Goal: Transaction & Acquisition: Purchase product/service

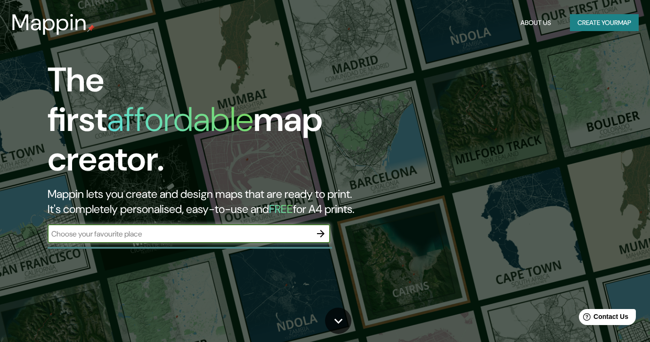
click at [187, 228] on input "text" at bounding box center [180, 233] width 264 height 11
type input "h"
click at [578, 24] on button "Create your map" at bounding box center [604, 22] width 69 height 17
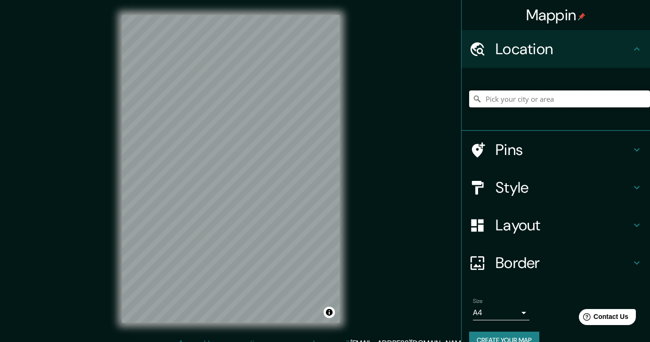
click at [546, 98] on input "Pick your city or area" at bounding box center [559, 98] width 181 height 17
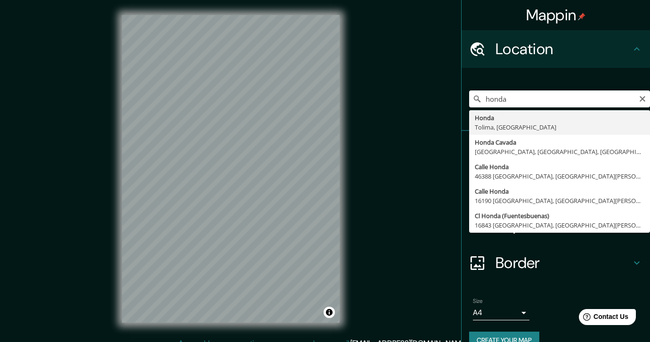
type input "Honda, [GEOGRAPHIC_DATA], [GEOGRAPHIC_DATA]"
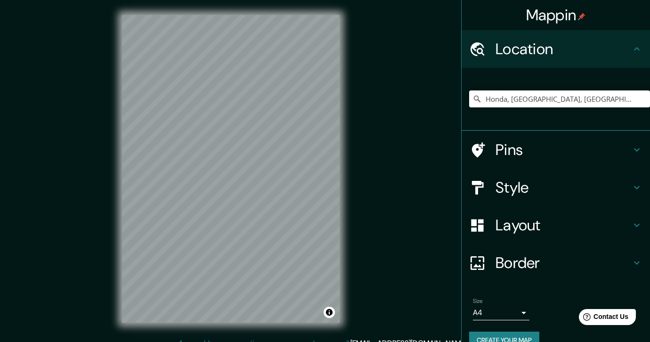
click at [540, 183] on h4 "Style" at bounding box center [563, 187] width 136 height 19
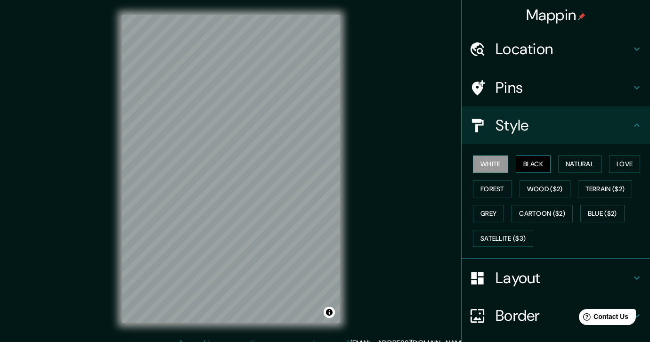
click at [528, 162] on button "Black" at bounding box center [533, 163] width 35 height 17
click at [577, 167] on button "Natural" at bounding box center [579, 163] width 43 height 17
click at [607, 166] on div "White Black Natural Love Forest Wood ($2) Terrain ($2) Grey Cartoon ($2) Blue (…" at bounding box center [559, 201] width 181 height 99
click at [536, 169] on button "Black" at bounding box center [533, 163] width 35 height 17
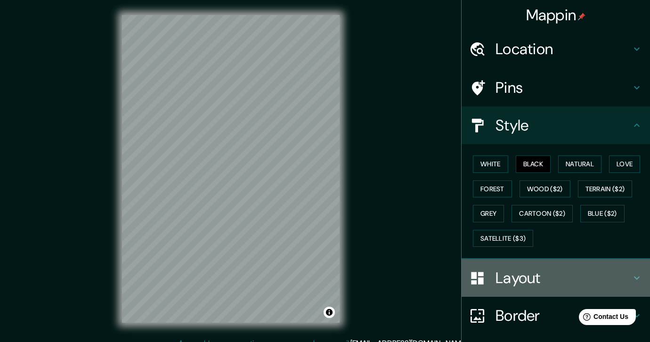
click at [532, 276] on h4 "Layout" at bounding box center [563, 277] width 136 height 19
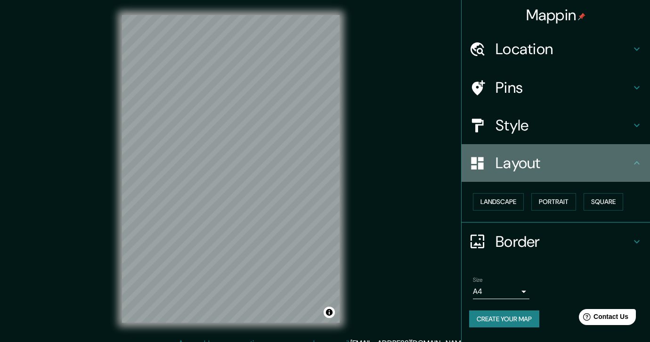
click at [570, 167] on h4 "Layout" at bounding box center [563, 162] width 136 height 19
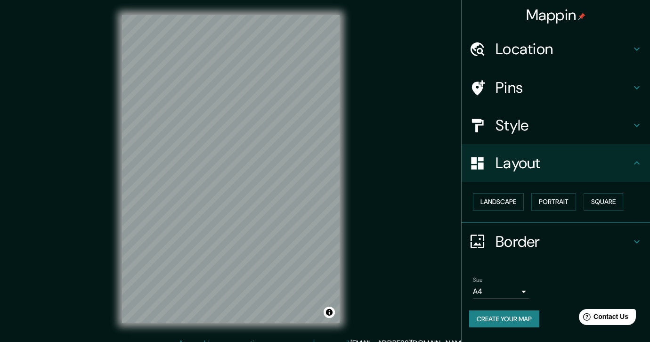
click at [592, 101] on div "Pins" at bounding box center [555, 88] width 188 height 38
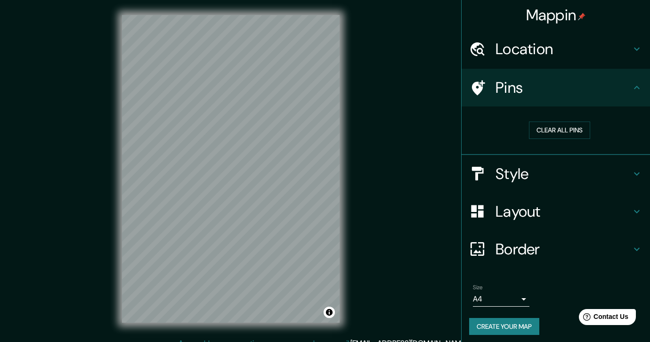
click at [600, 48] on h4 "Location" at bounding box center [563, 49] width 136 height 19
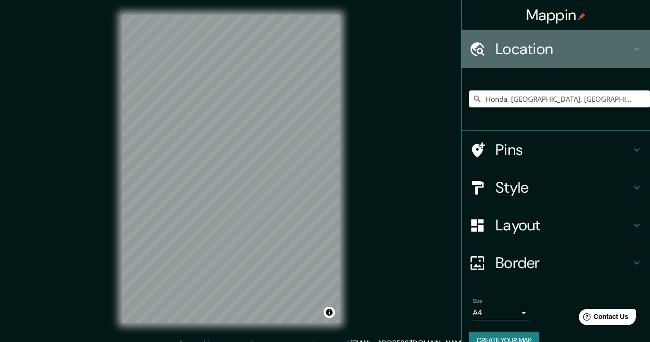
click at [600, 48] on h4 "Location" at bounding box center [563, 49] width 136 height 19
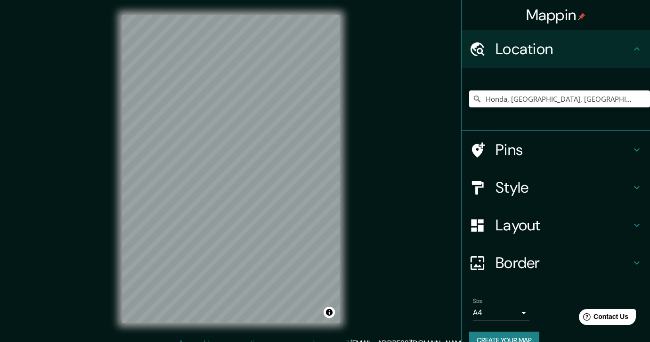
scroll to position [18, 0]
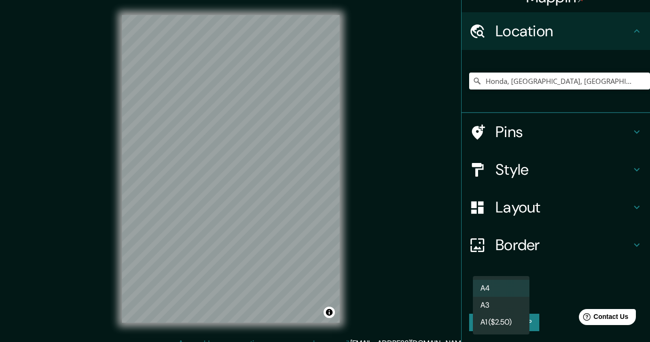
click at [515, 300] on body "Mappin Location Honda, [GEOGRAPHIC_DATA], [GEOGRAPHIC_DATA] Pins Style Layout B…" at bounding box center [325, 171] width 650 height 342
click at [505, 286] on li "A4" at bounding box center [501, 288] width 56 height 17
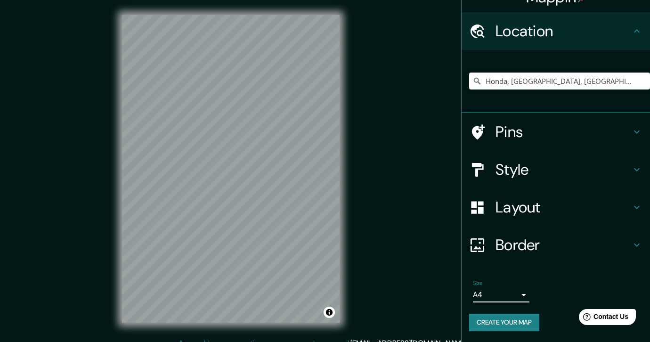
click at [524, 320] on button "Create your map" at bounding box center [504, 322] width 70 height 17
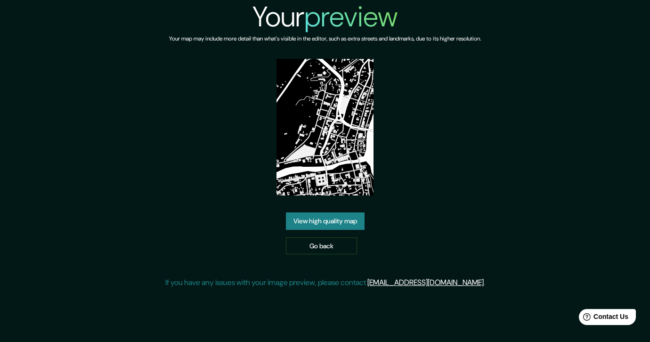
click at [333, 226] on link "View high quality map" at bounding box center [325, 220] width 79 height 17
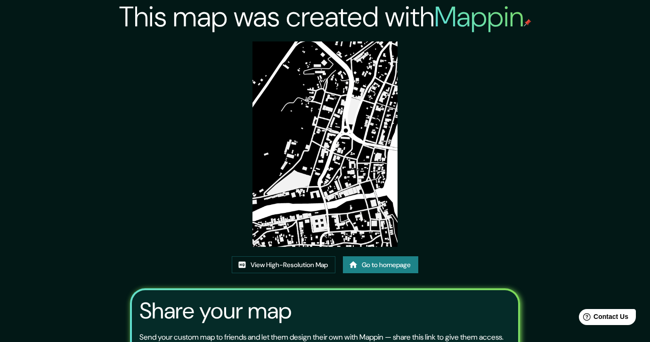
click at [333, 212] on img at bounding box center [324, 143] width 145 height 205
click at [299, 269] on link "View High-Resolution Map" at bounding box center [284, 264] width 104 height 17
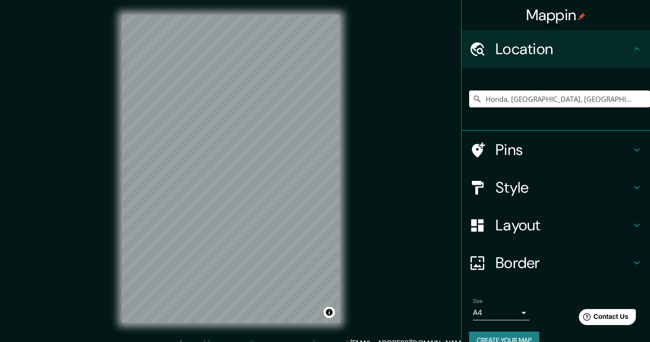
click at [588, 99] on input "Honda, [GEOGRAPHIC_DATA], [GEOGRAPHIC_DATA]" at bounding box center [559, 98] width 181 height 17
click at [610, 105] on input "Honda, [GEOGRAPHIC_DATA], [GEOGRAPHIC_DATA]" at bounding box center [559, 98] width 181 height 17
click at [551, 101] on input "Pick your city or area" at bounding box center [559, 98] width 181 height 17
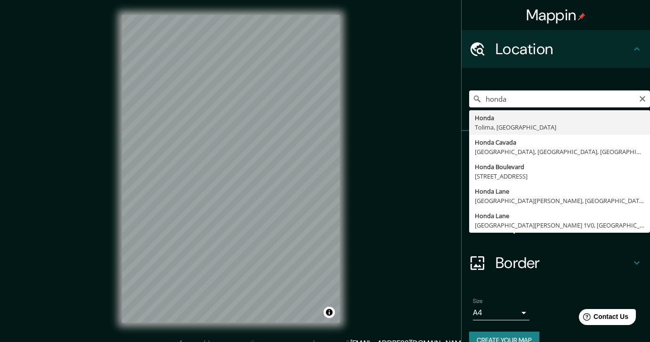
type input "Honda, [GEOGRAPHIC_DATA], [GEOGRAPHIC_DATA]"
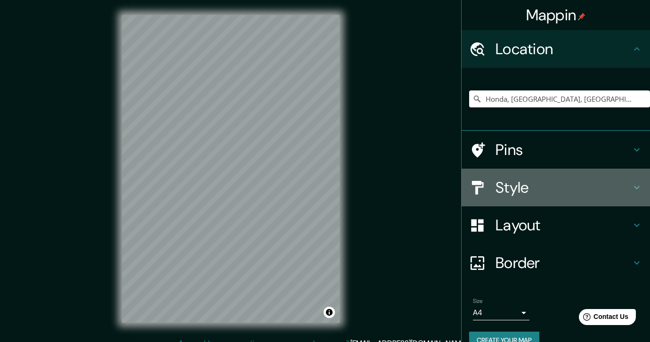
click at [633, 195] on div "Style" at bounding box center [555, 188] width 188 height 38
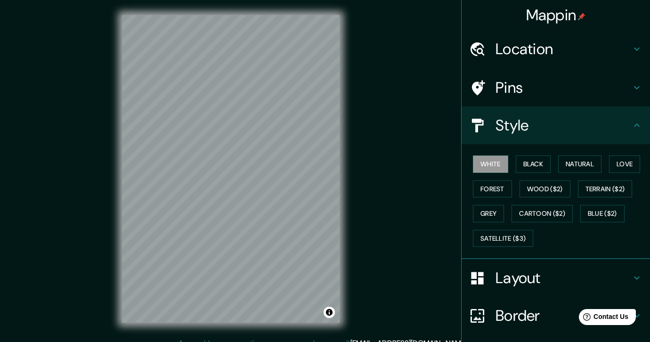
click at [621, 127] on h4 "Style" at bounding box center [563, 125] width 136 height 19
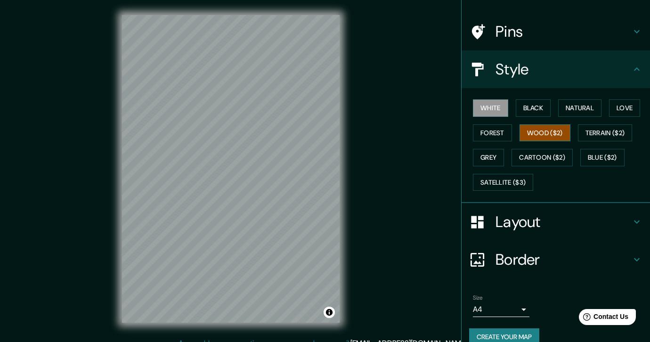
scroll to position [71, 0]
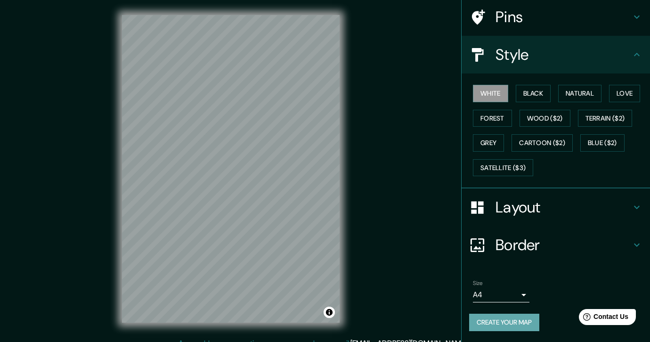
click at [510, 324] on button "Create your map" at bounding box center [504, 322] width 70 height 17
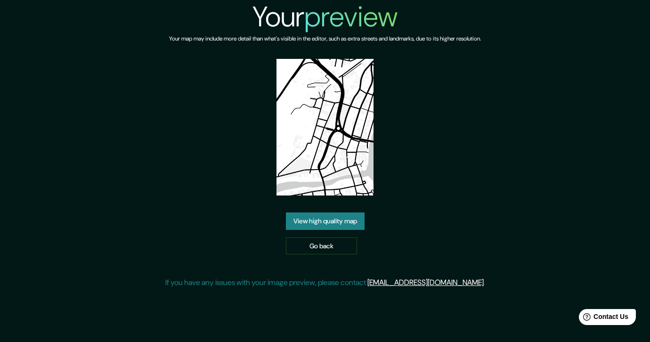
click at [330, 219] on link "View high quality map" at bounding box center [325, 220] width 79 height 17
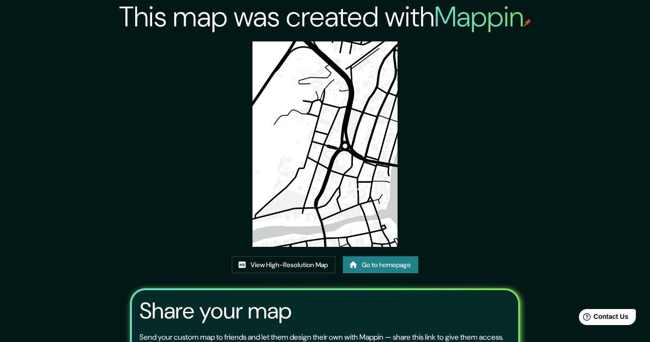
click at [309, 211] on img at bounding box center [324, 143] width 145 height 205
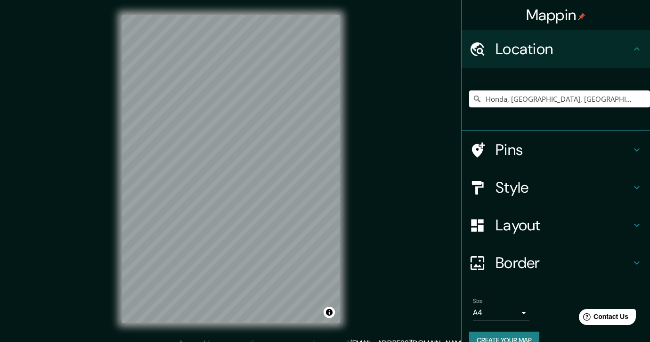
scroll to position [18, 0]
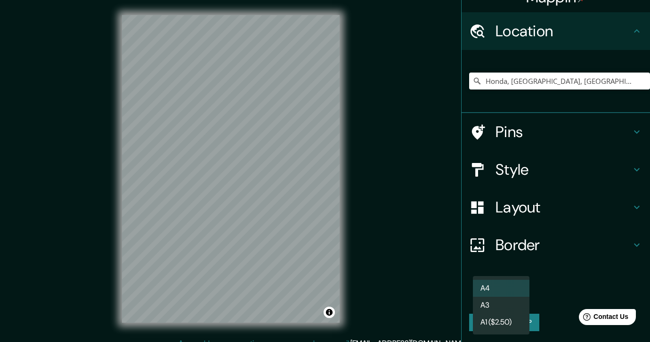
click at [516, 295] on body "Mappin Location Honda, [GEOGRAPHIC_DATA], [GEOGRAPHIC_DATA] Pins Style Layout B…" at bounding box center [325, 171] width 650 height 342
click at [556, 274] on div at bounding box center [325, 171] width 650 height 342
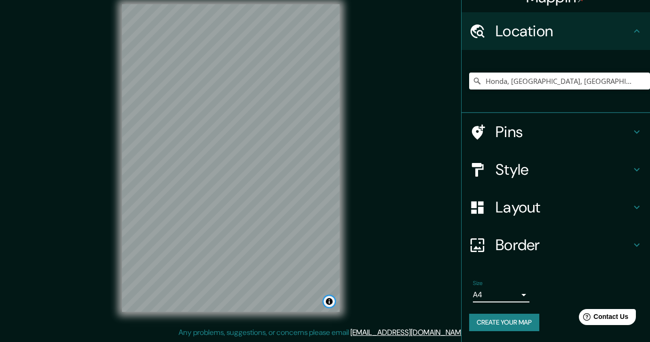
click at [330, 302] on button "Toggle attribution" at bounding box center [328, 301] width 11 height 11
click at [401, 278] on div "Mappin Location Honda, [GEOGRAPHIC_DATA], [GEOGRAPHIC_DATA] Pins Style Layout B…" at bounding box center [325, 165] width 650 height 353
click at [328, 300] on button "Toggle attribution" at bounding box center [328, 301] width 11 height 11
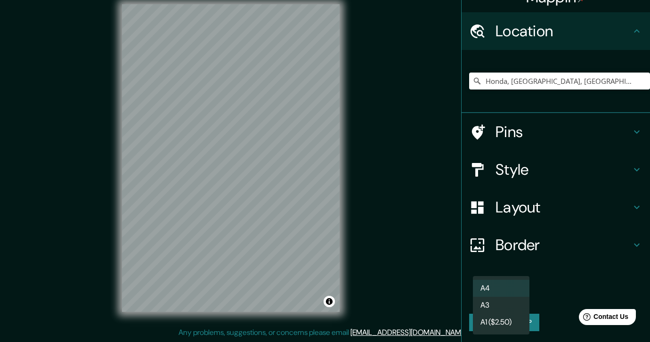
click at [520, 290] on body "Mappin Location Honda, [GEOGRAPHIC_DATA], [GEOGRAPHIC_DATA] Pins Style Layout B…" at bounding box center [325, 160] width 650 height 342
click at [401, 276] on div at bounding box center [325, 171] width 650 height 342
